Goal: Task Accomplishment & Management: Use online tool/utility

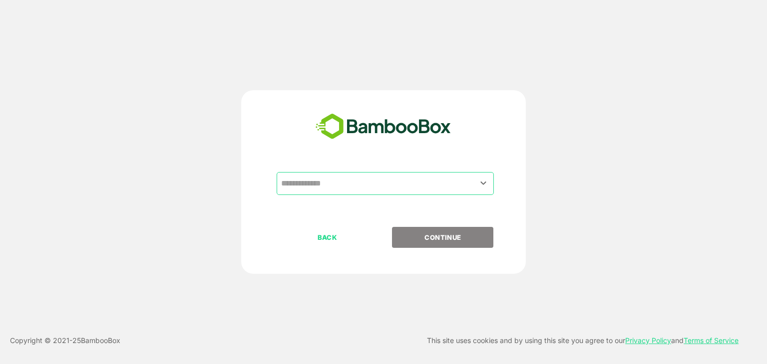
click at [352, 190] on input "text" at bounding box center [384, 183] width 213 height 19
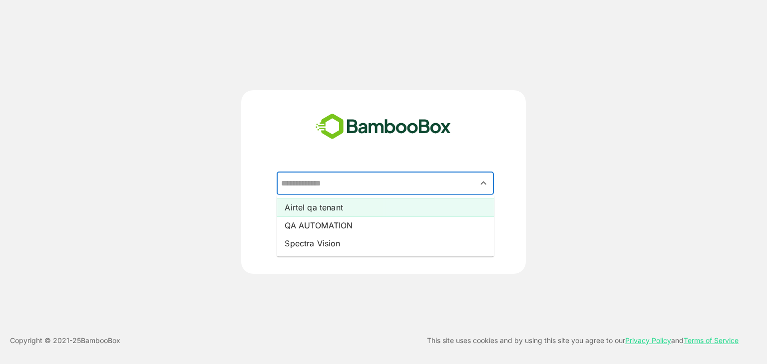
click at [349, 204] on li "Airtel qa tenant" at bounding box center [384, 208] width 217 height 18
type input "**********"
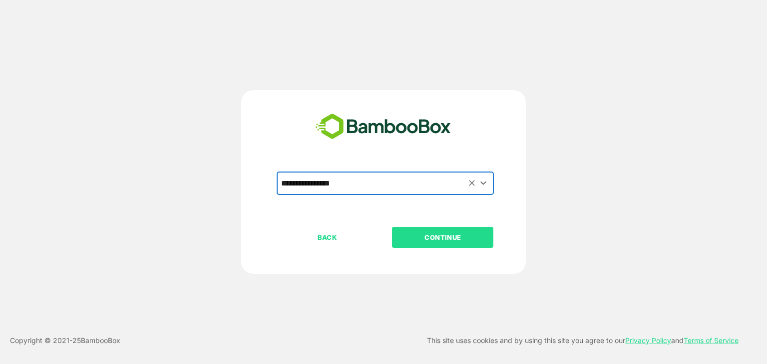
click at [409, 236] on p "CONTINUE" at bounding box center [443, 237] width 100 height 11
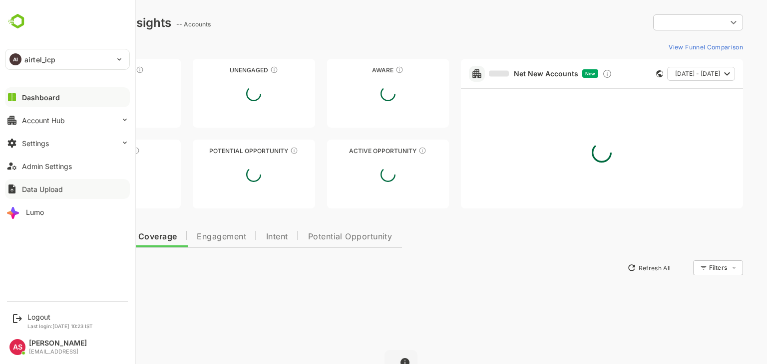
type input "**********"
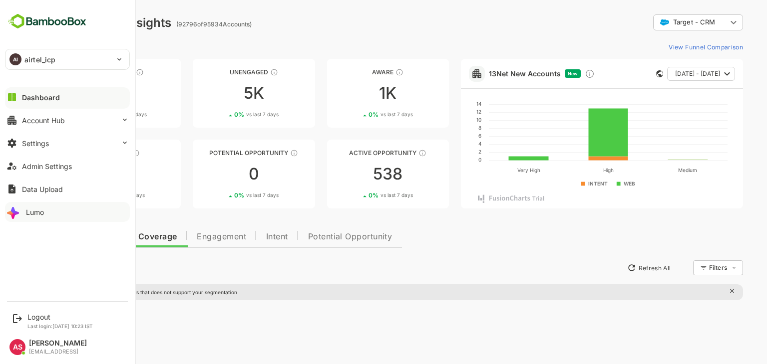
click at [44, 212] on div "Lumo" at bounding box center [35, 212] width 18 height 8
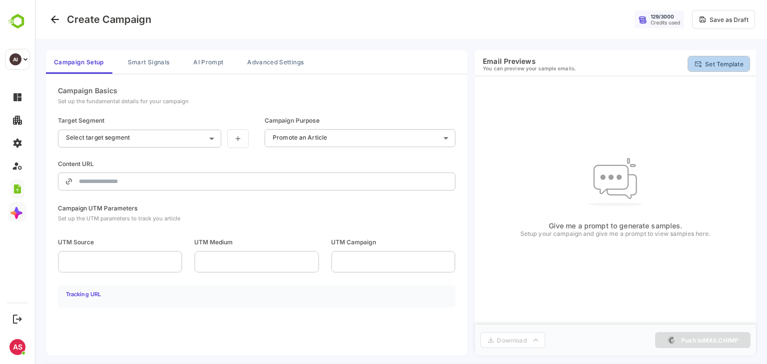
click at [714, 65] on p "Set Template" at bounding box center [724, 63] width 38 height 7
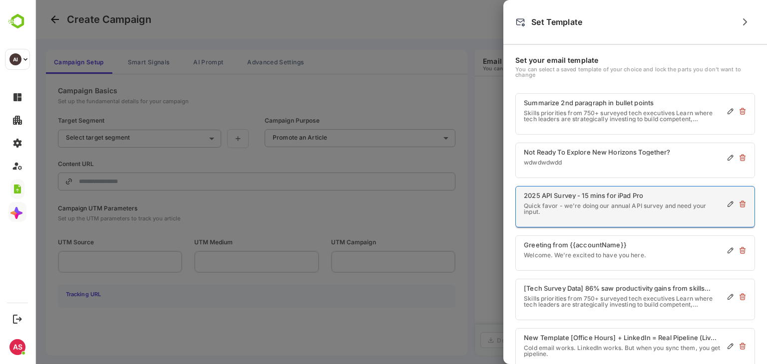
scroll to position [50, 0]
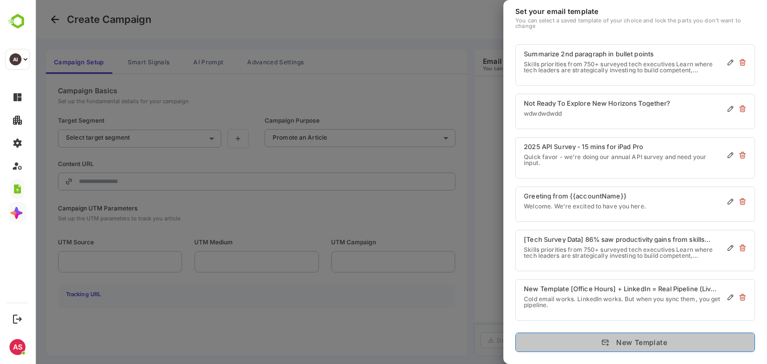
click at [599, 346] on button "New Template" at bounding box center [635, 342] width 240 height 19
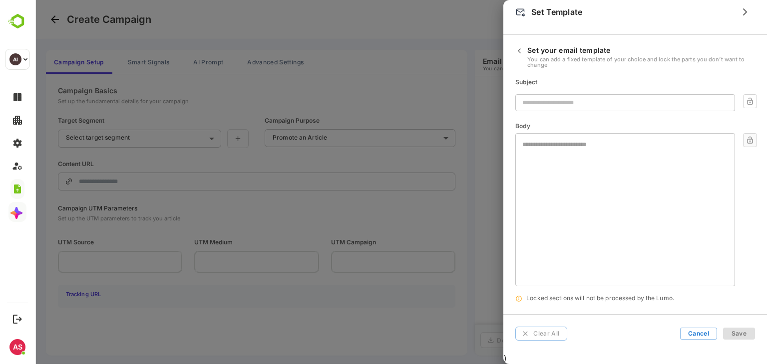
click at [634, 110] on input "text" at bounding box center [625, 102] width 220 height 17
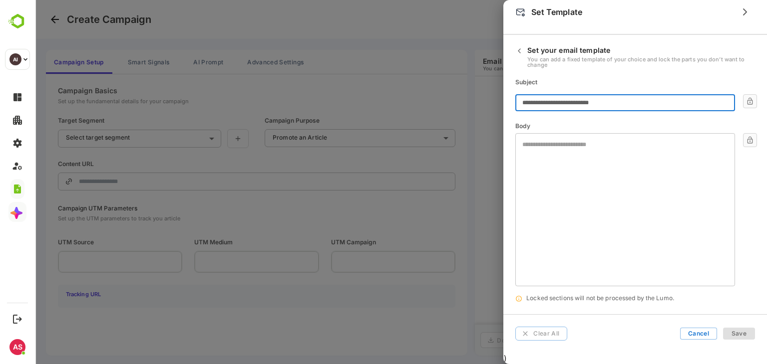
type input "**********"
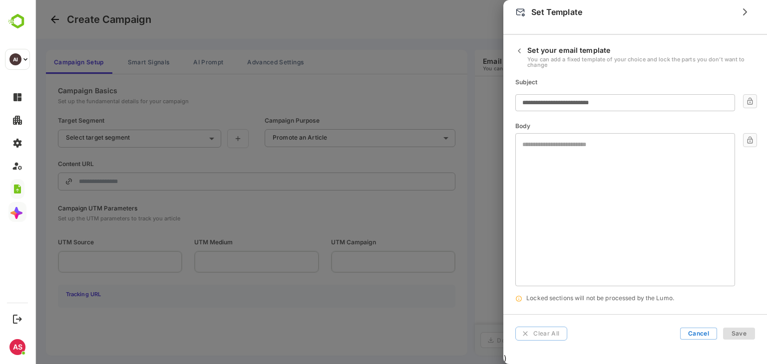
click at [443, 29] on div at bounding box center [401, 182] width 732 height 364
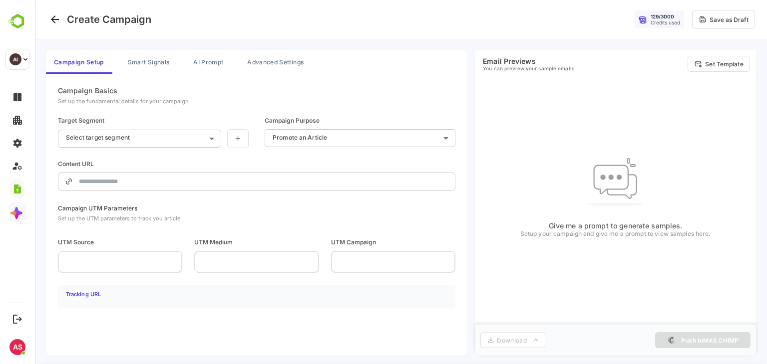
click at [176, 131] on body "**********" at bounding box center [401, 182] width 732 height 364
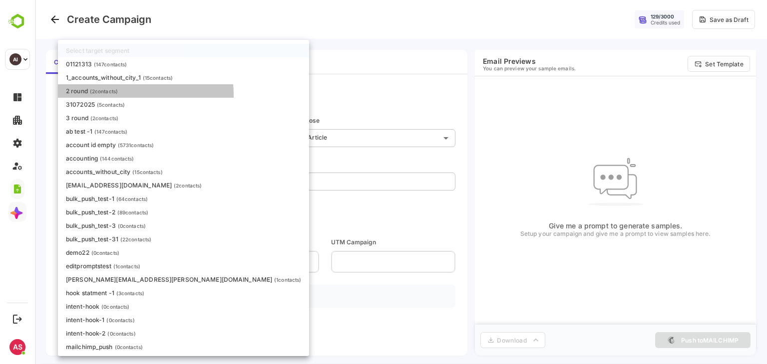
click at [145, 95] on li "2 round ( 2 contacts)" at bounding box center [183, 90] width 251 height 13
type input "*******"
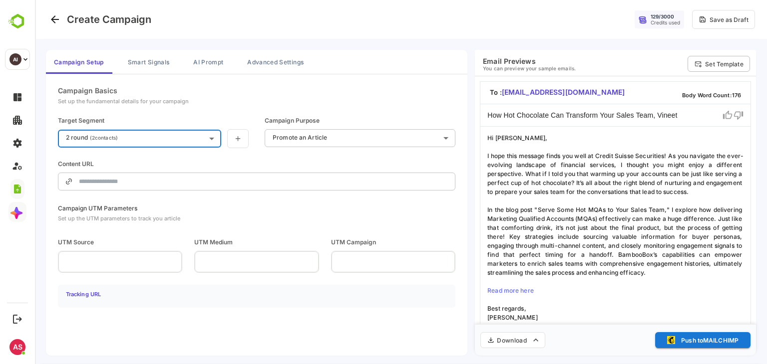
type input "**********"
click at [723, 68] on button "Set Template" at bounding box center [718, 64] width 62 height 16
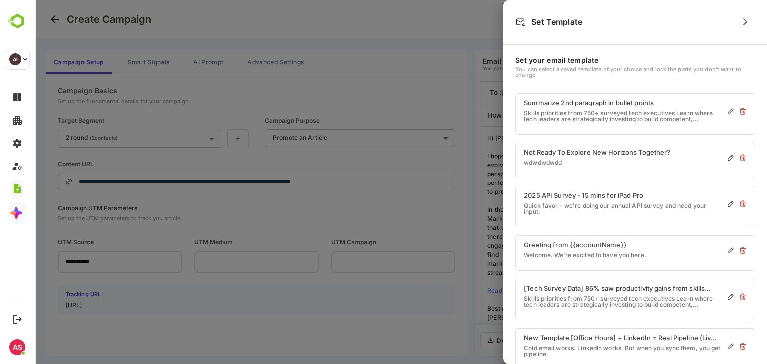
click at [478, 162] on div at bounding box center [401, 182] width 732 height 364
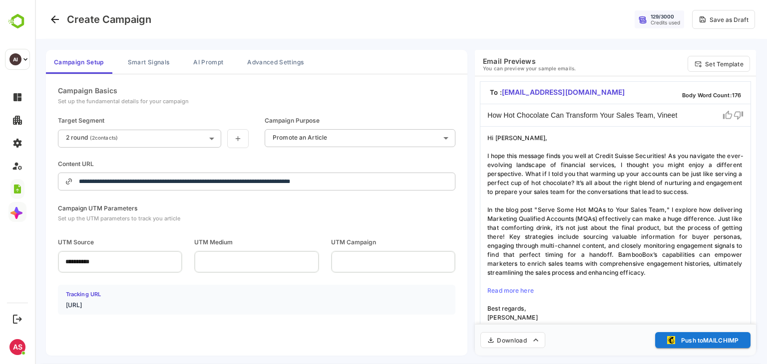
scroll to position [1, 0]
click at [705, 70] on button "Set Template" at bounding box center [718, 64] width 62 height 16
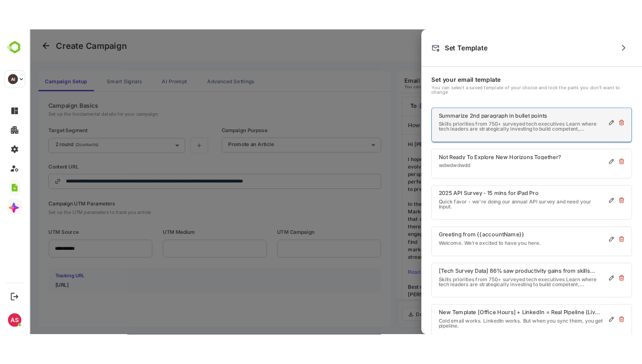
scroll to position [0, 0]
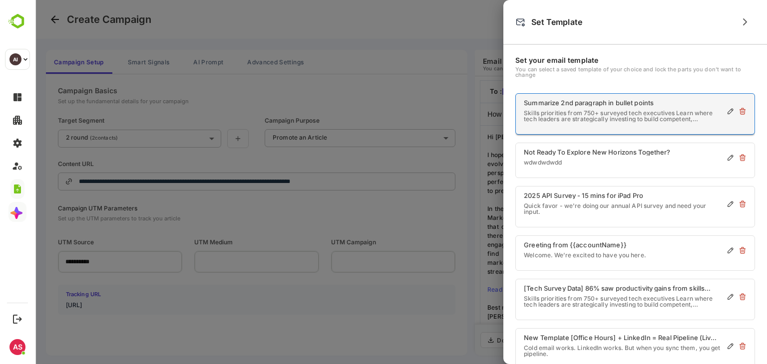
click at [657, 118] on p "Skills priorities from 750+ surveyed tech executives Learn where tech leaders a…" at bounding box center [622, 116] width 197 height 12
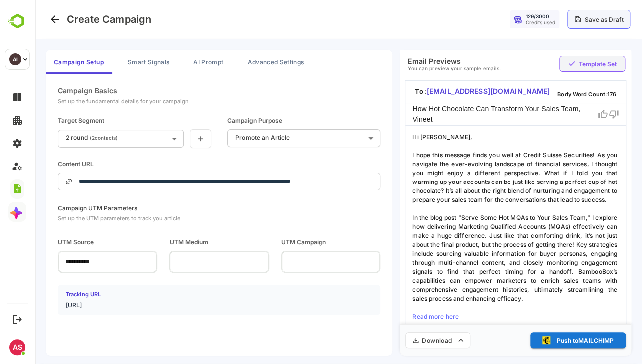
click at [598, 25] on button "Save as Draft" at bounding box center [598, 19] width 63 height 19
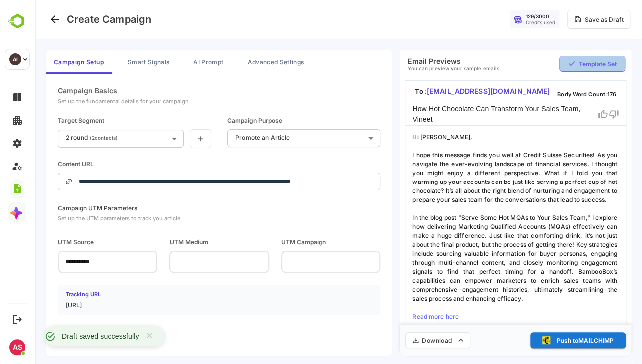
click at [593, 67] on p "Template Set" at bounding box center [597, 63] width 38 height 7
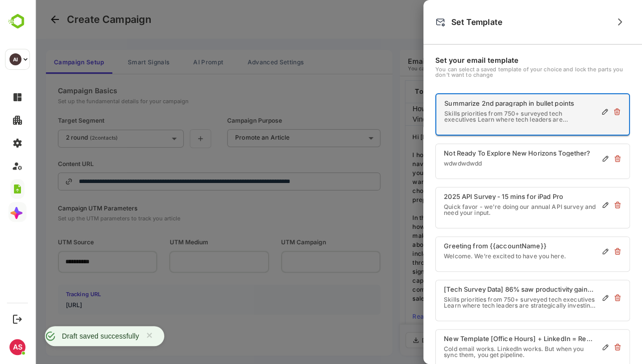
click at [544, 102] on p "Summarize 2nd paragraph in bullet points" at bounding box center [519, 103] width 151 height 6
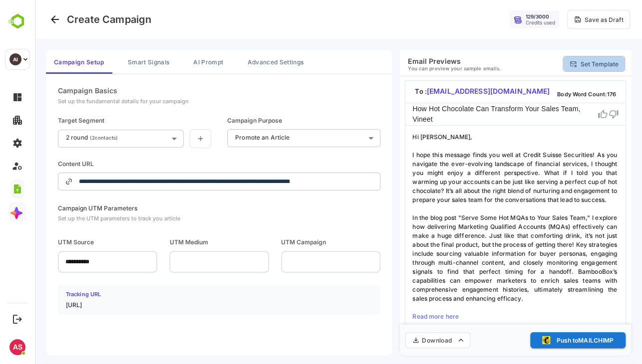
click at [603, 63] on p "Set Template" at bounding box center [599, 63] width 38 height 7
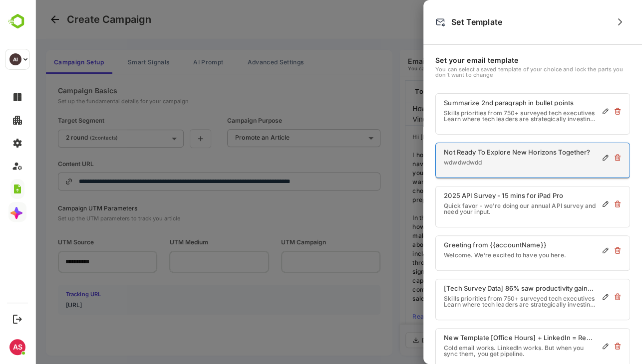
click at [604, 157] on icon "button" at bounding box center [605, 158] width 8 height 8
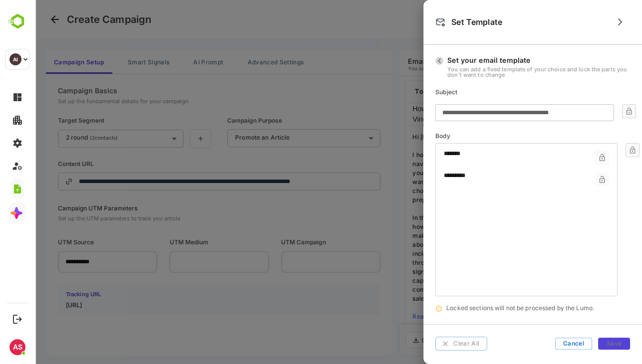
click at [440, 62] on icon "button" at bounding box center [439, 61] width 2 height 4
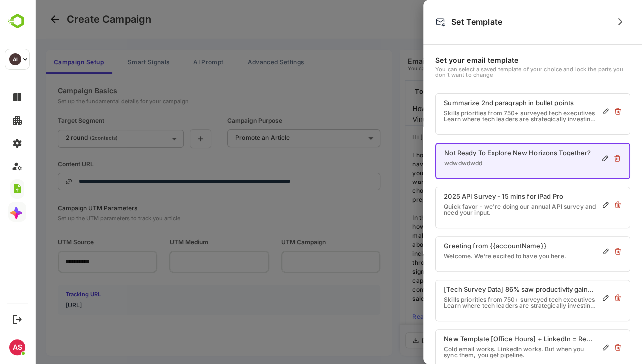
scroll to position [50, 0]
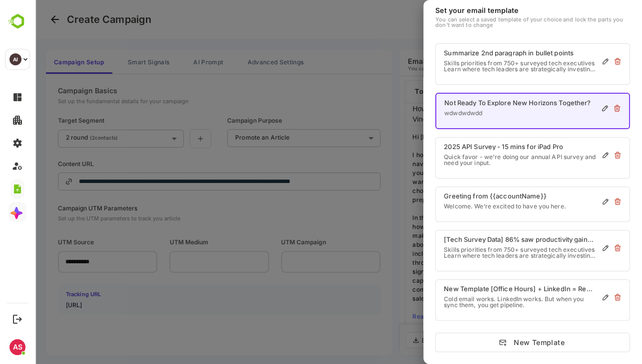
click at [541, 355] on div "Set your email template You can select a saved template of your choice and lock…" at bounding box center [532, 179] width 219 height 369
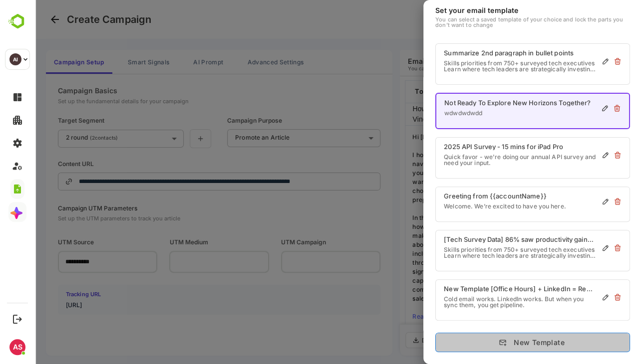
click at [539, 350] on button "New Template" at bounding box center [532, 342] width 195 height 19
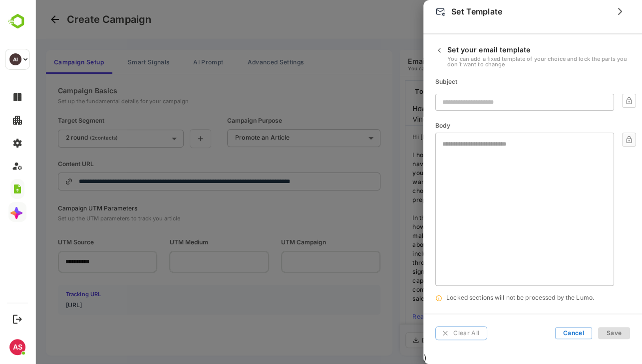
scroll to position [10, 0]
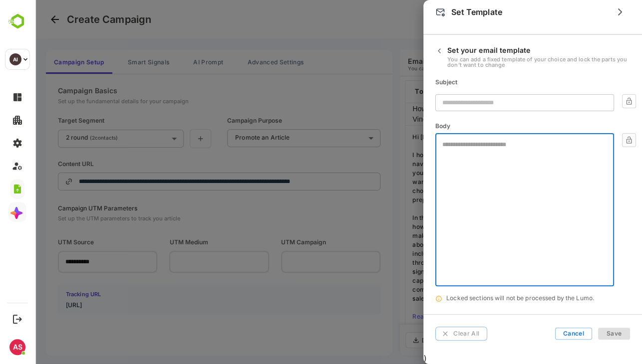
click at [478, 155] on textarea at bounding box center [524, 170] width 164 height 56
type textarea "*"
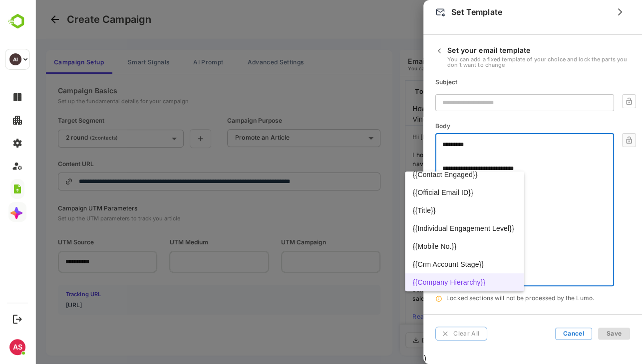
scroll to position [262, 0]
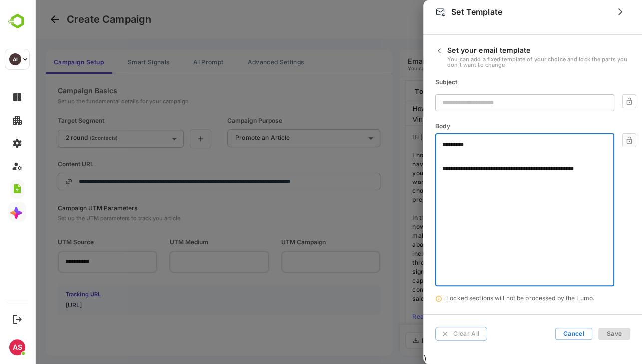
type textarea "**********"
click at [465, 327] on button "Clear All" at bounding box center [461, 334] width 52 height 14
